Goal: Find specific page/section: Find specific page/section

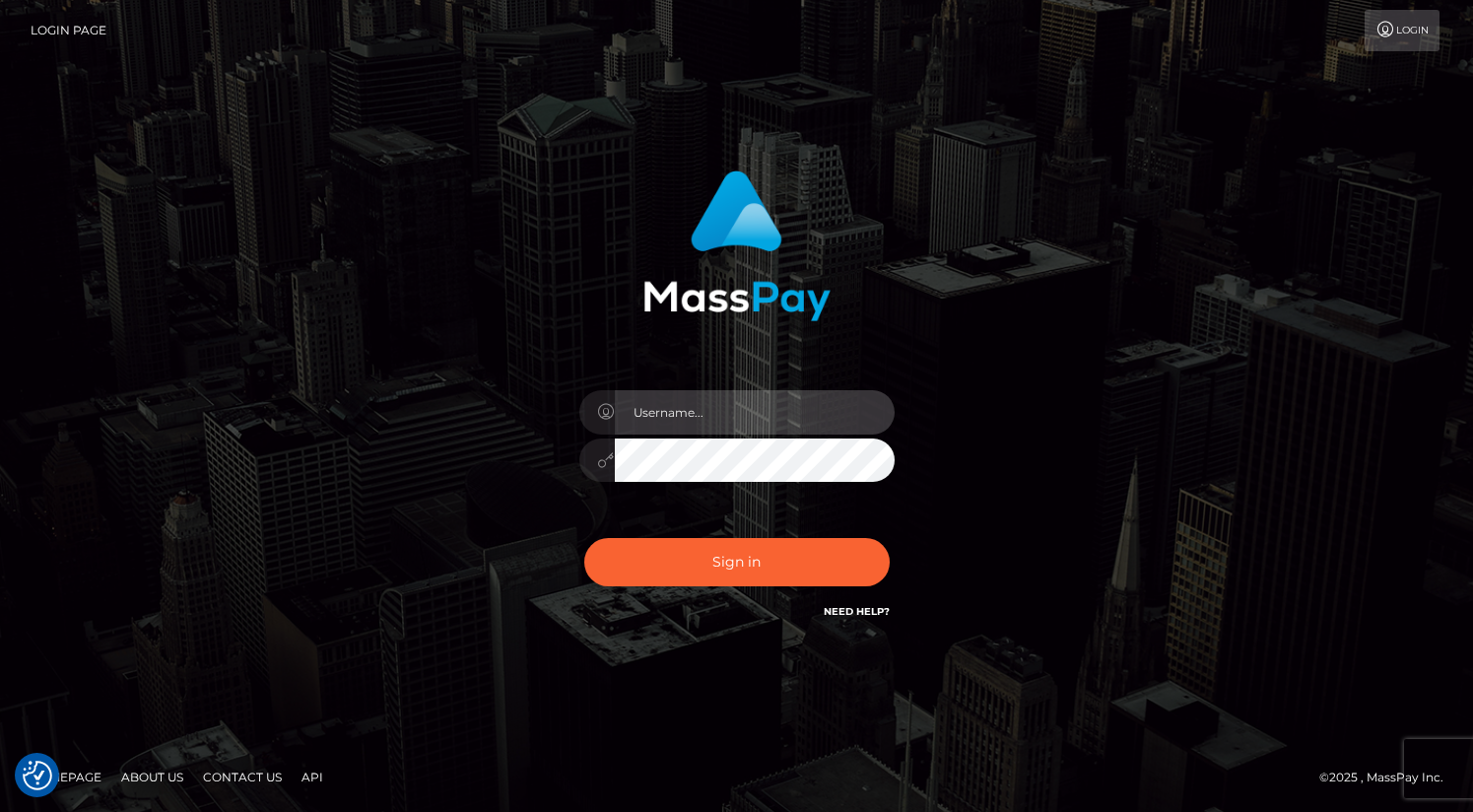
click at [703, 405] on input "text" at bounding box center [755, 412] width 280 height 45
type input "oli.fanvue"
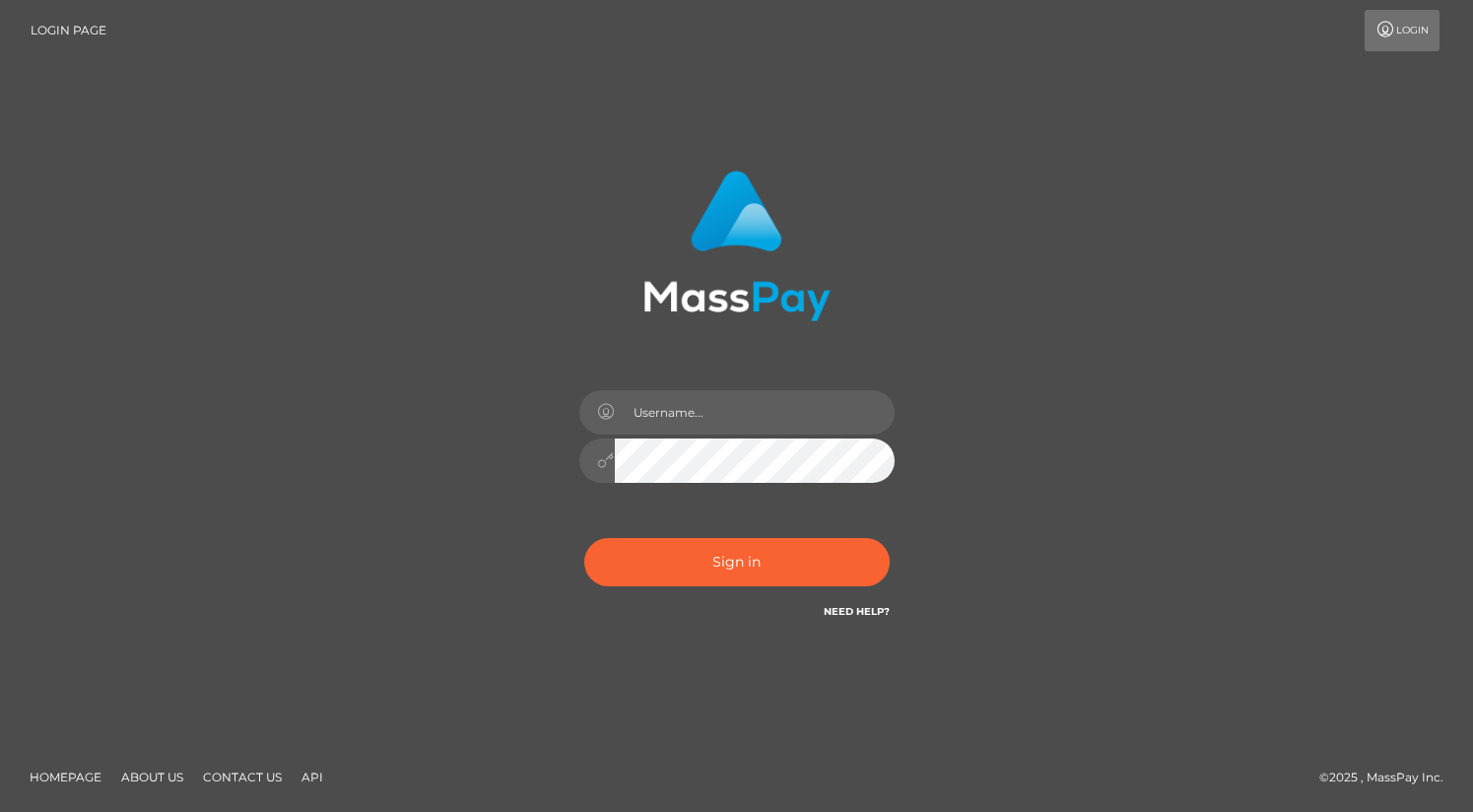
click at [745, 411] on input "text" at bounding box center [755, 412] width 280 height 45
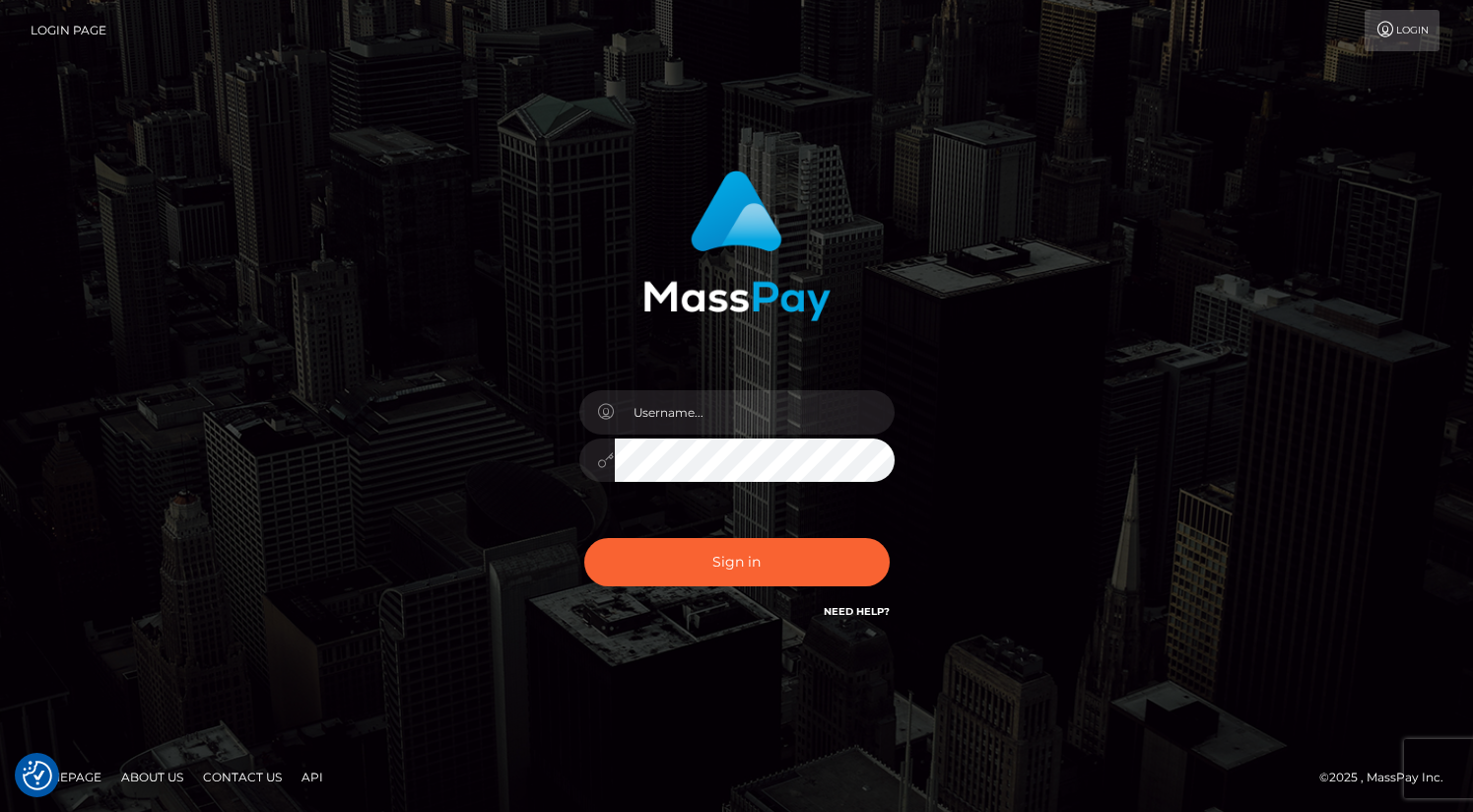
type input "oli.fanvue"
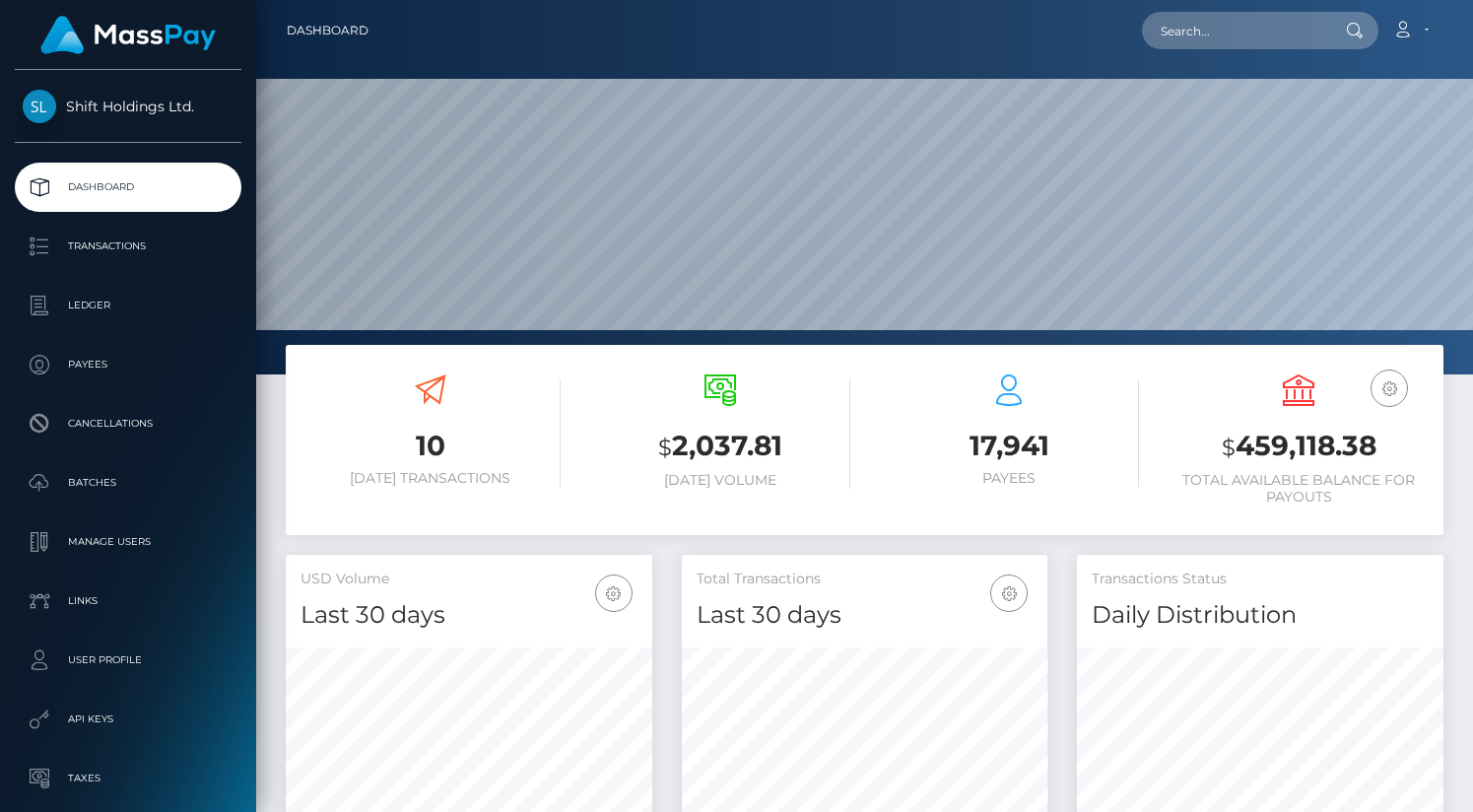
scroll to position [348, 367]
click at [1224, 34] on input "text" at bounding box center [1235, 31] width 186 height 38
paste input "summerslea812@gmail.com"
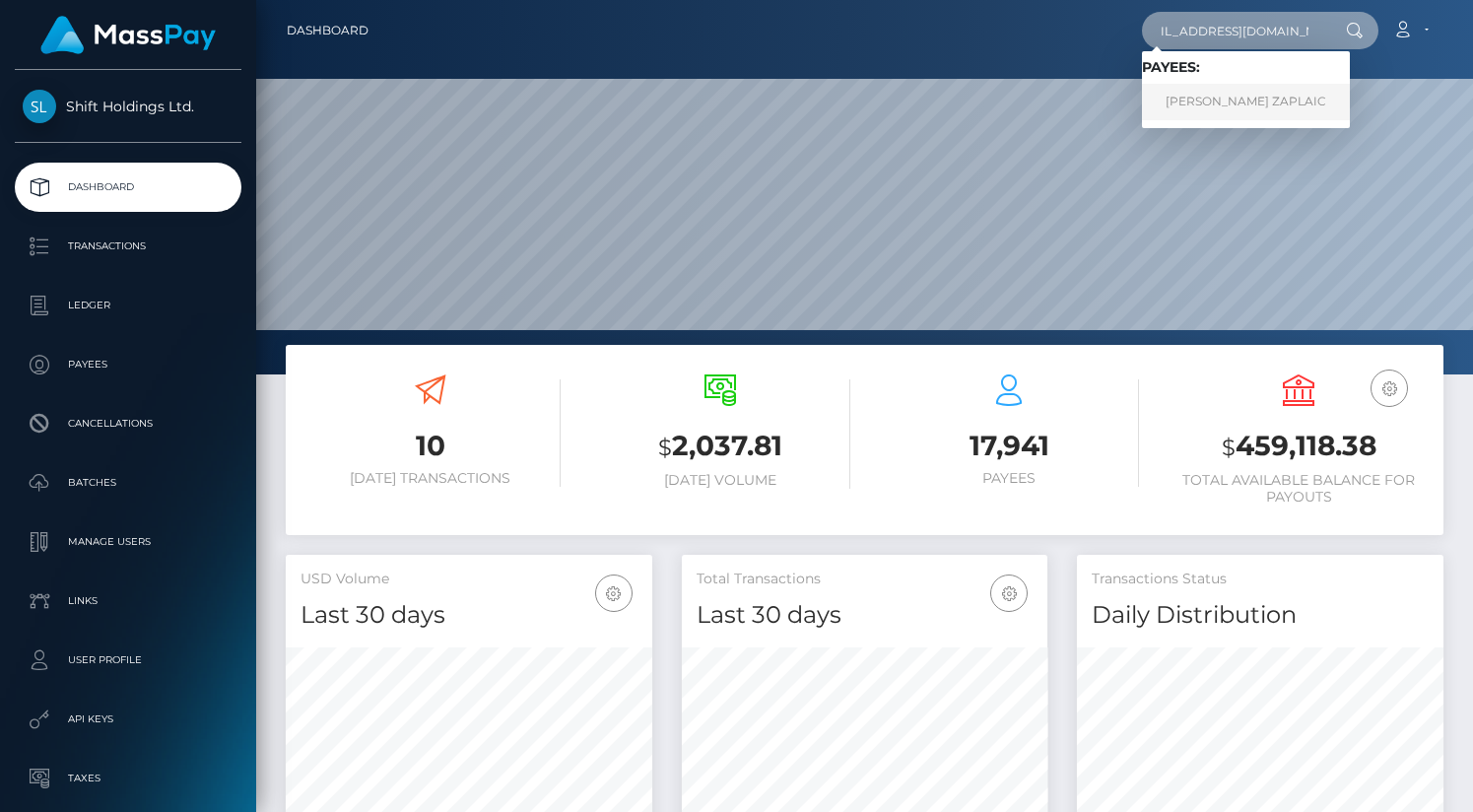
type input "summerslea812@gmail.com"
click at [1218, 90] on link "TUDOR MIHAL ZAPLAIC" at bounding box center [1246, 101] width 208 height 37
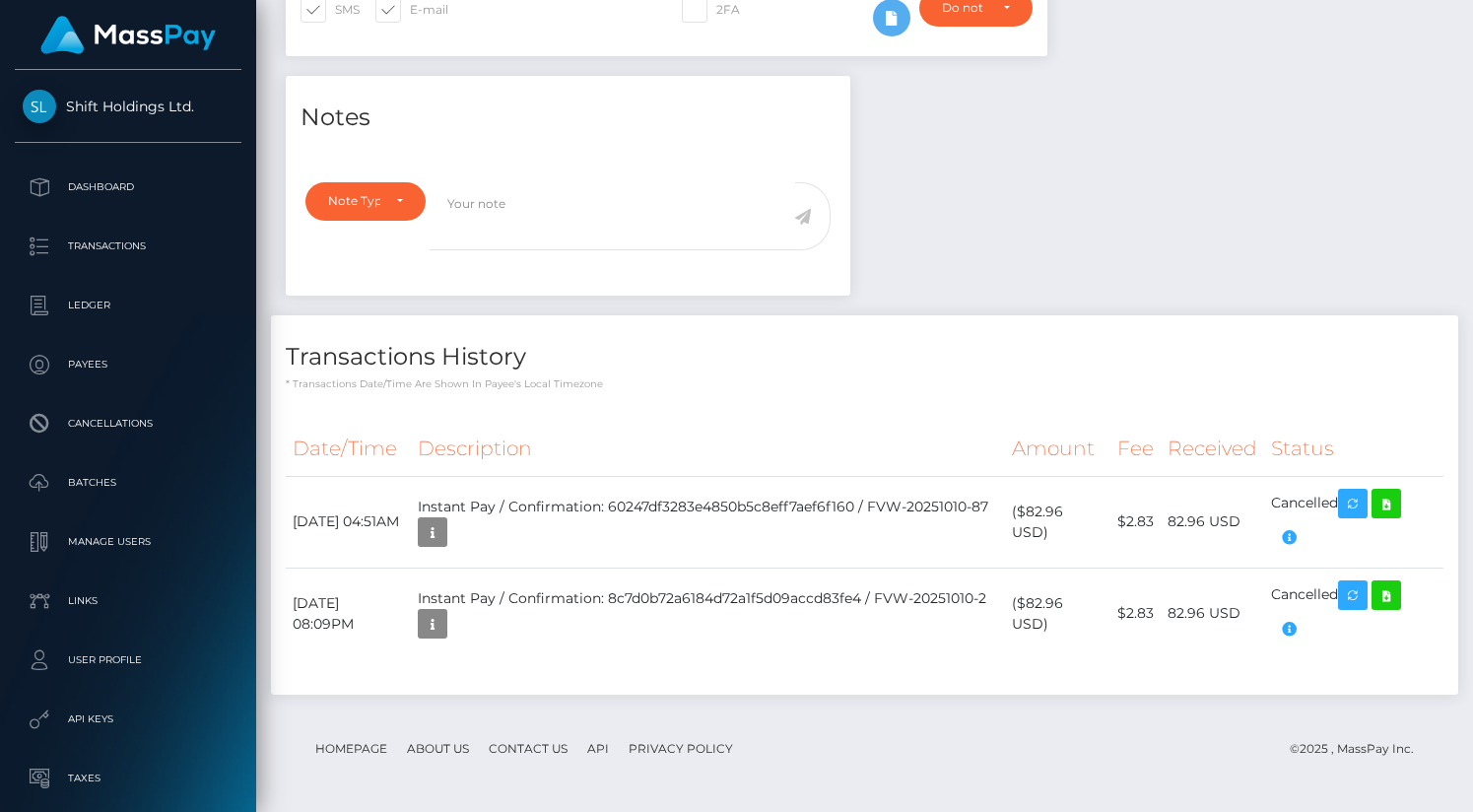
scroll to position [236, 367]
